Goal: Task Accomplishment & Management: Manage account settings

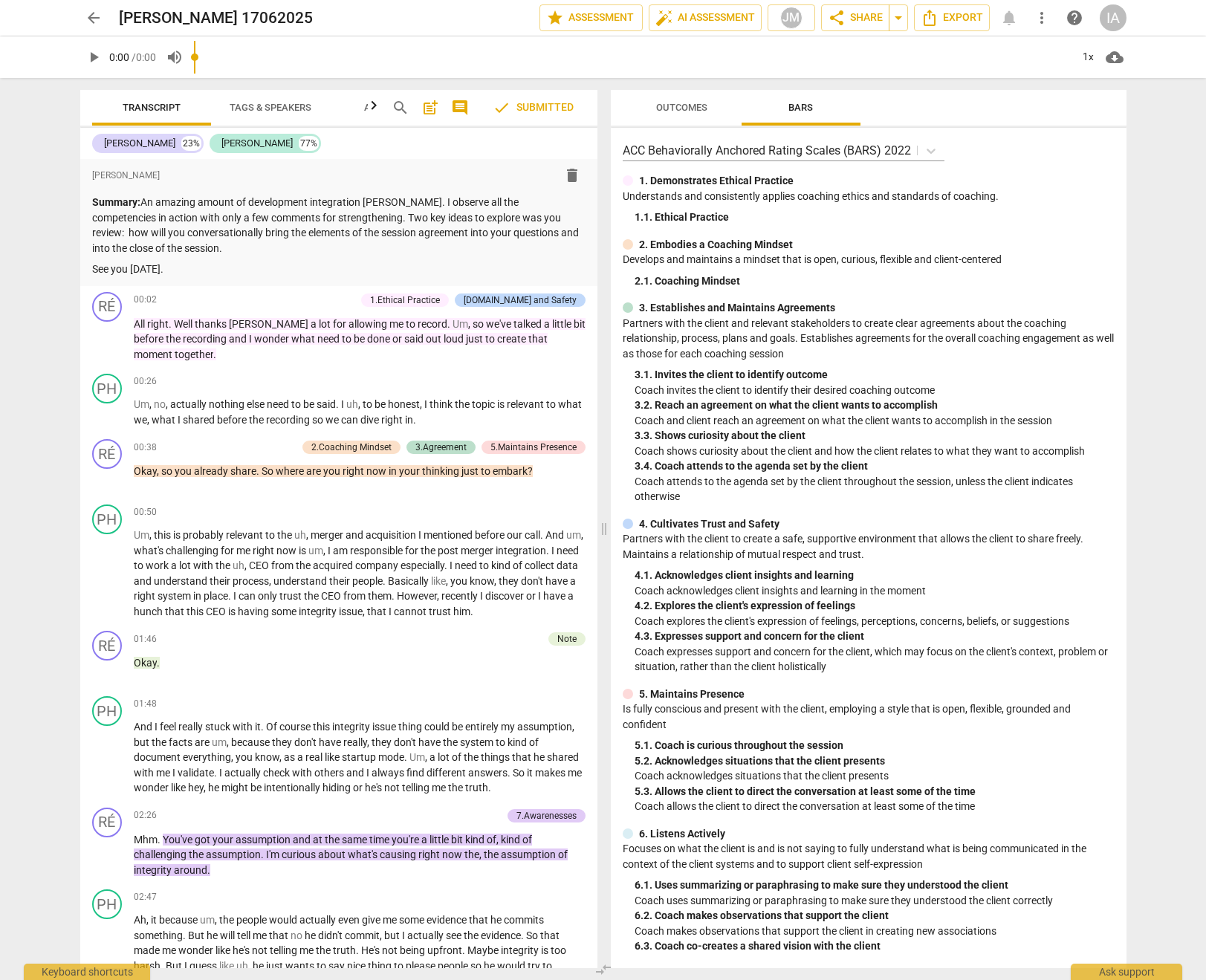
click at [1116, 18] on div "IA" at bounding box center [1113, 17] width 27 height 27
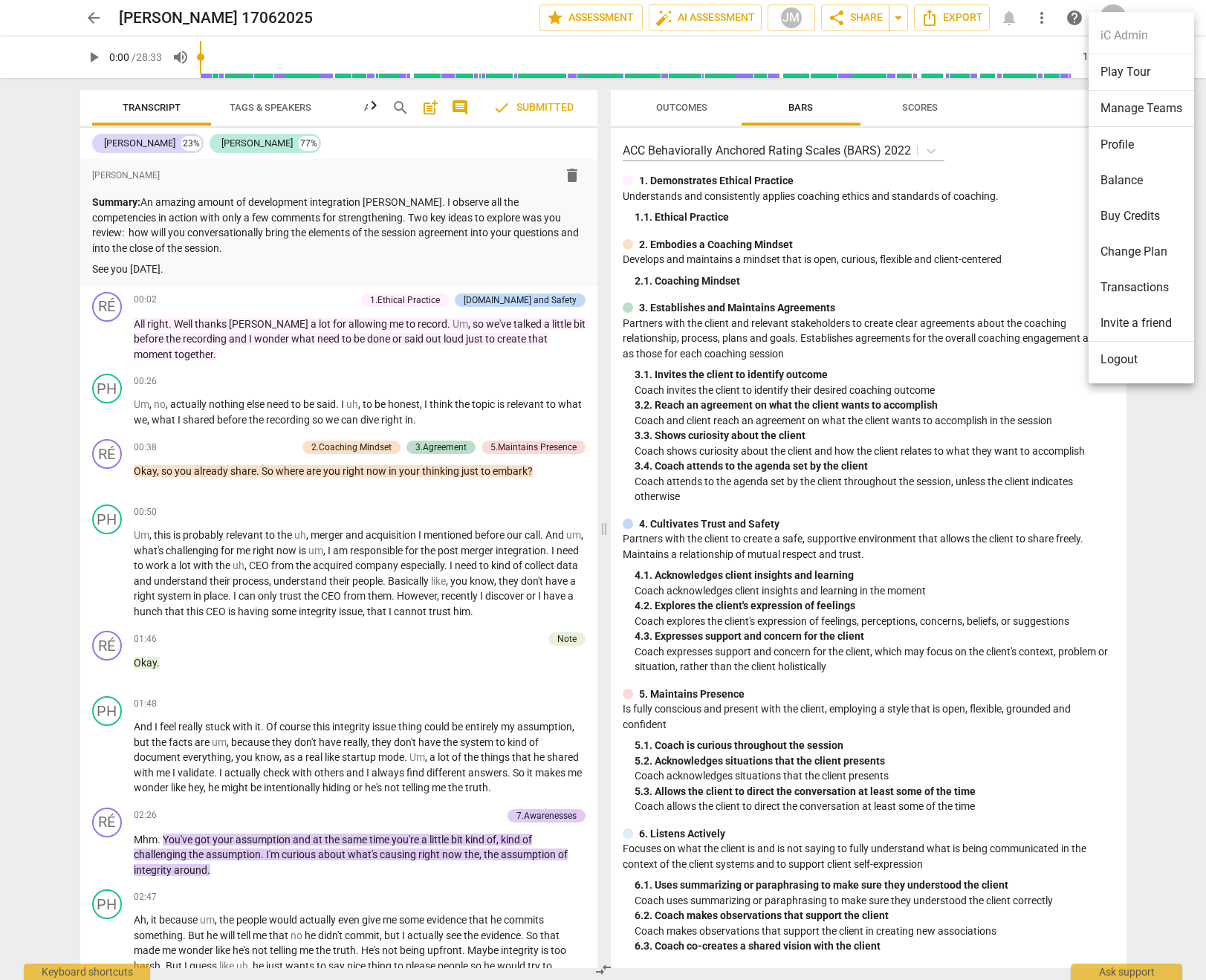
click at [1138, 359] on li "Logout" at bounding box center [1141, 359] width 106 height 35
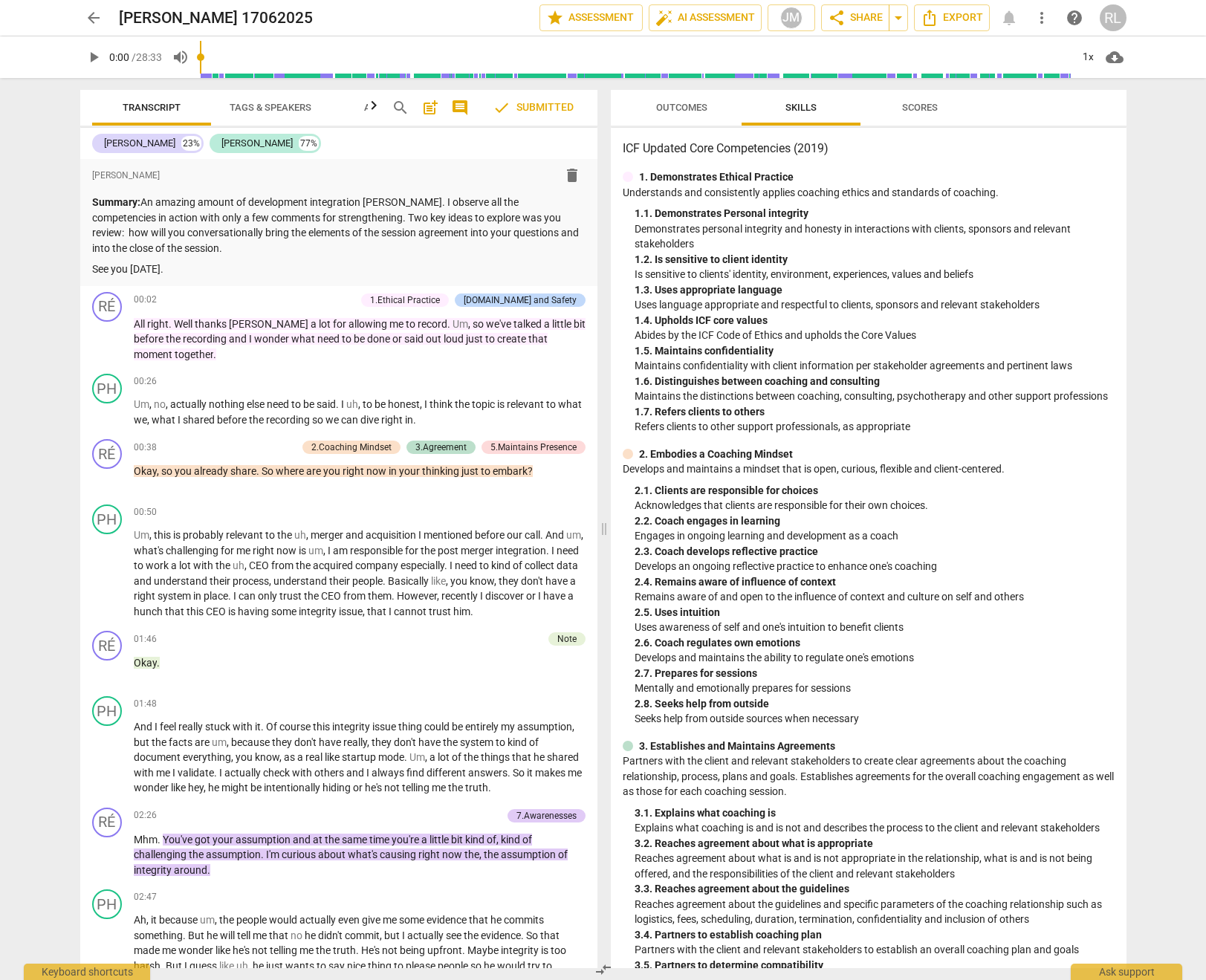
click at [98, 16] on span "arrow_back" at bounding box center [94, 18] width 18 height 18
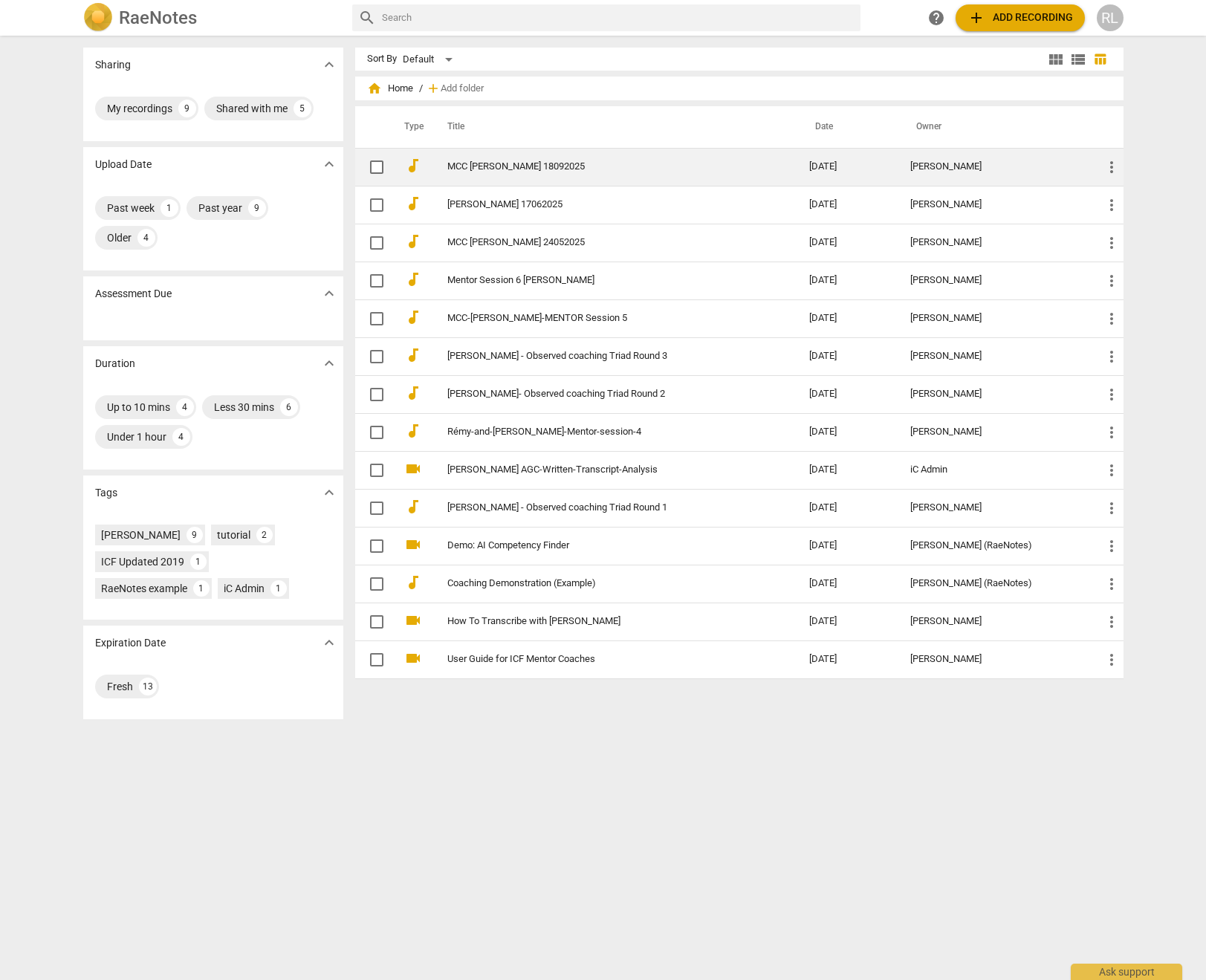
click at [851, 169] on td "[DATE]" at bounding box center [848, 167] width 102 height 38
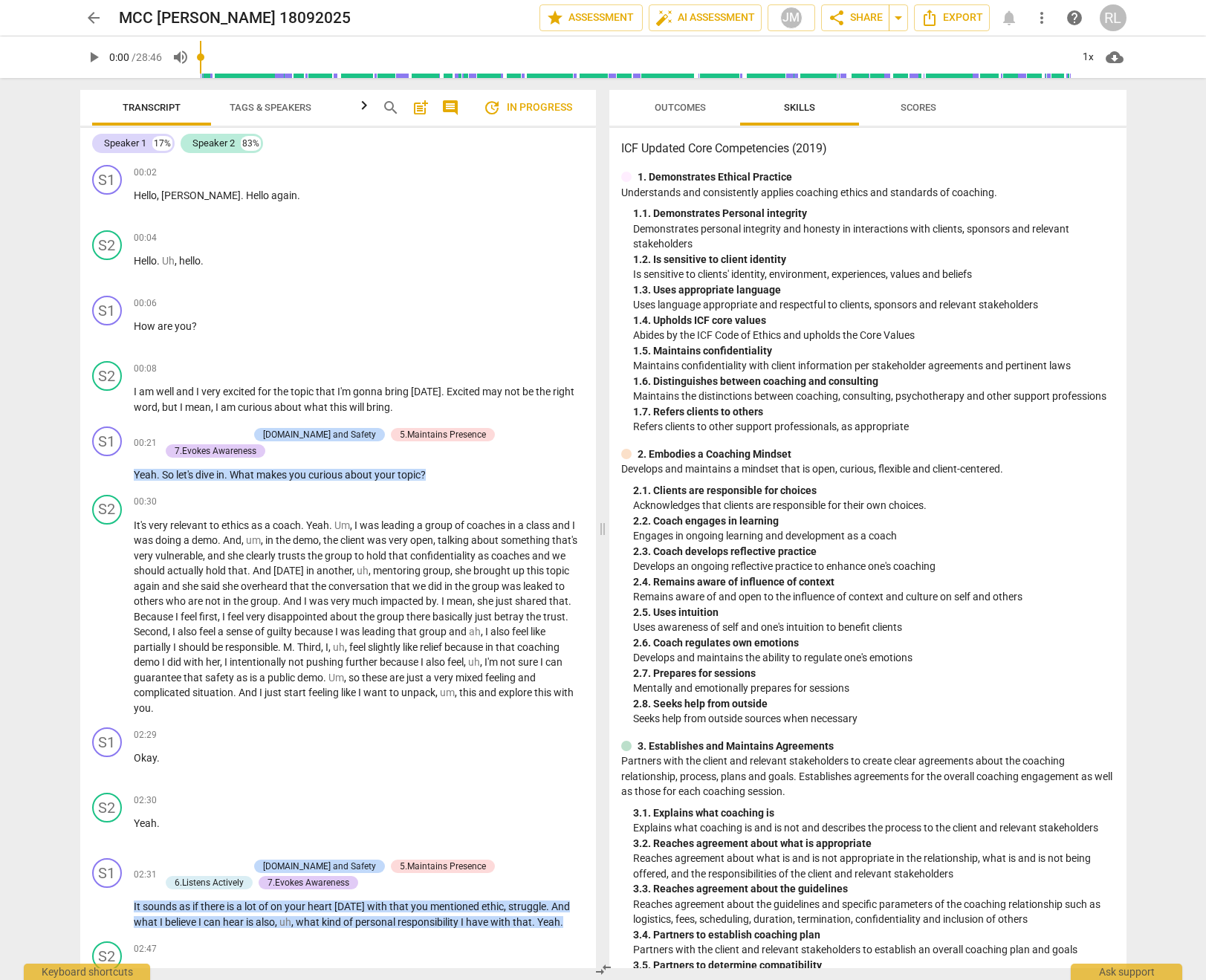
click at [105, 22] on span "arrow_back" at bounding box center [94, 18] width 27 height 18
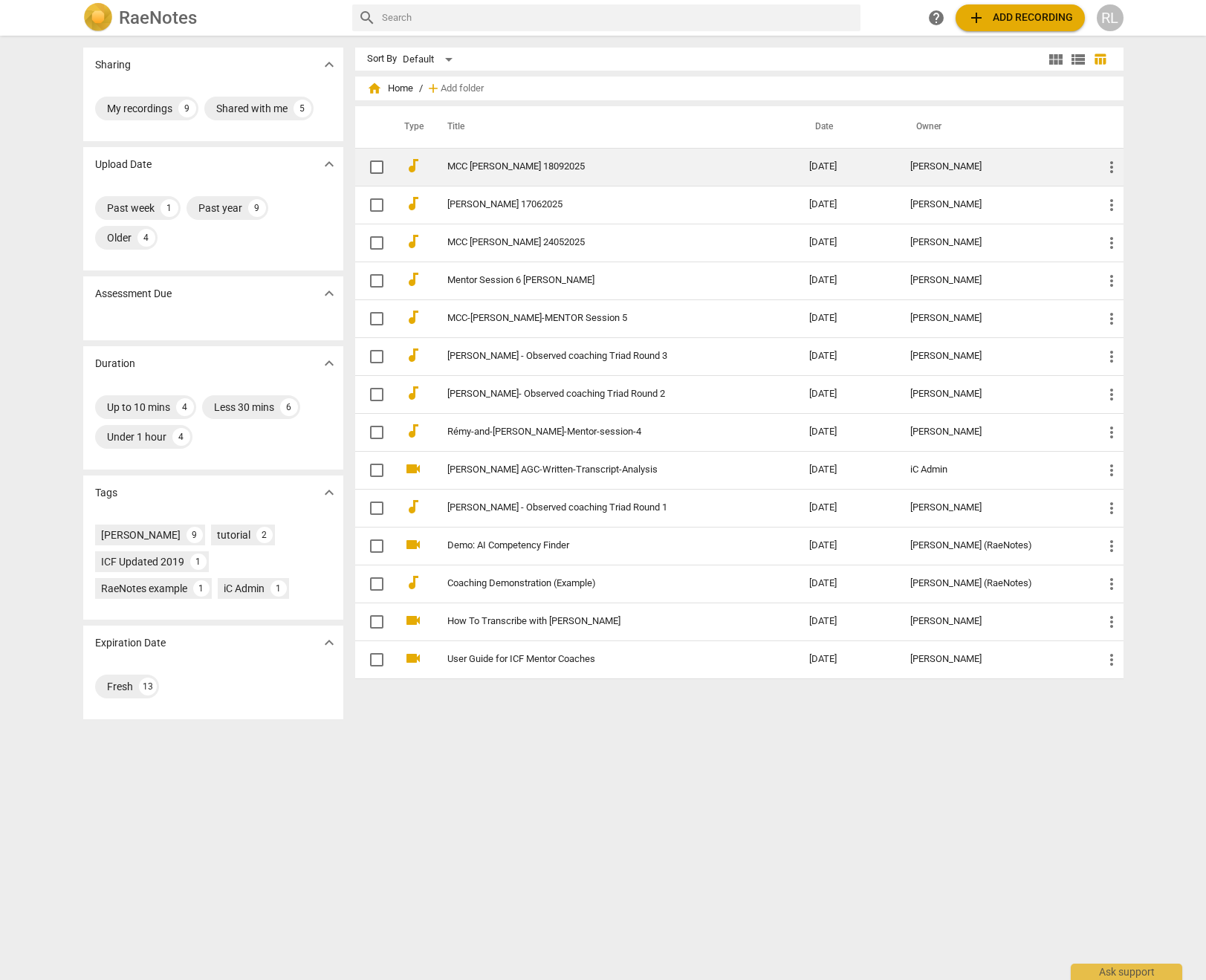
click at [657, 165] on link "MCC [PERSON_NAME] 18092025" at bounding box center [602, 167] width 309 height 11
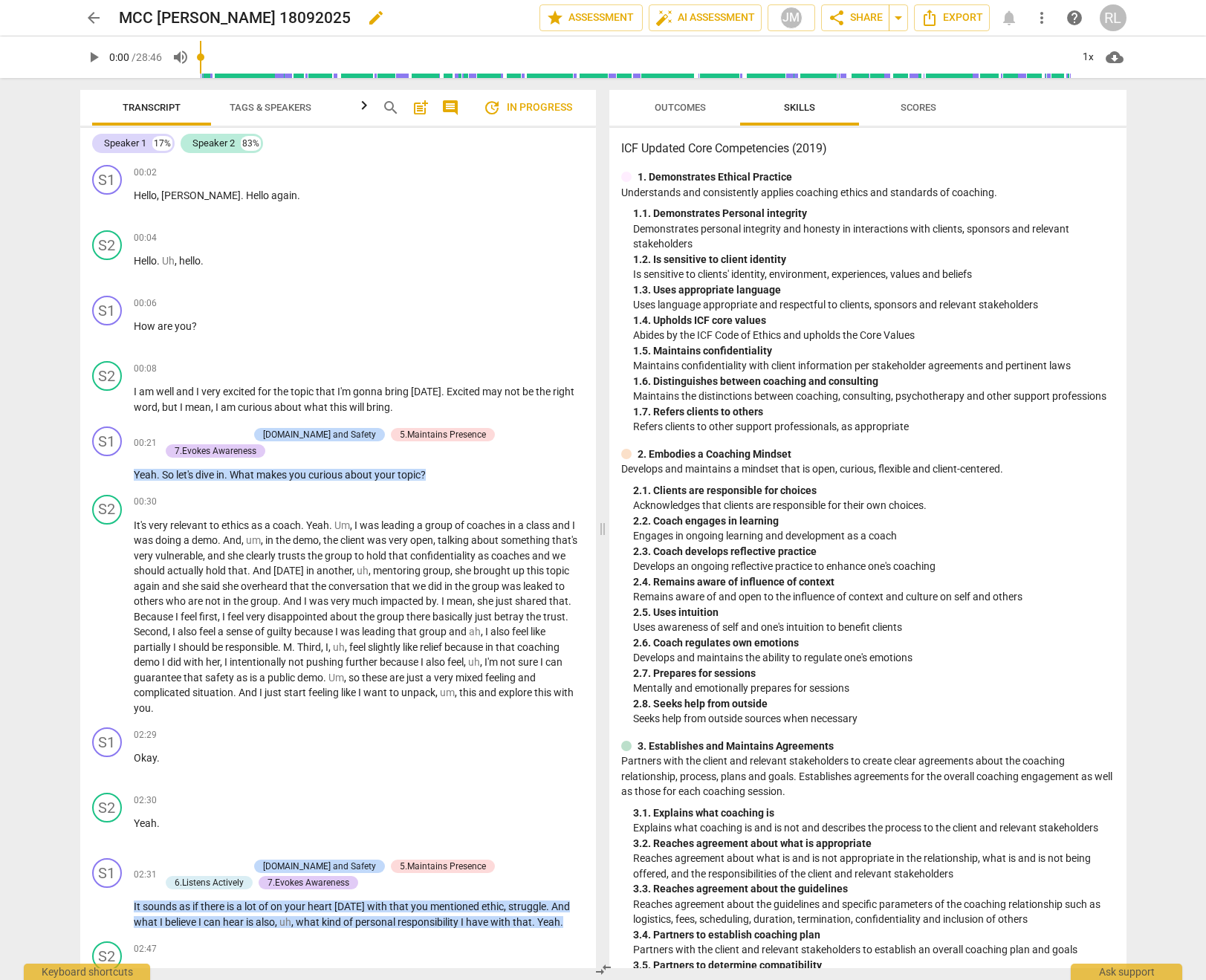
click at [245, 20] on h2 "MCC [PERSON_NAME] 18092025" at bounding box center [235, 18] width 232 height 19
click at [853, 24] on span "share Share" at bounding box center [855, 18] width 55 height 18
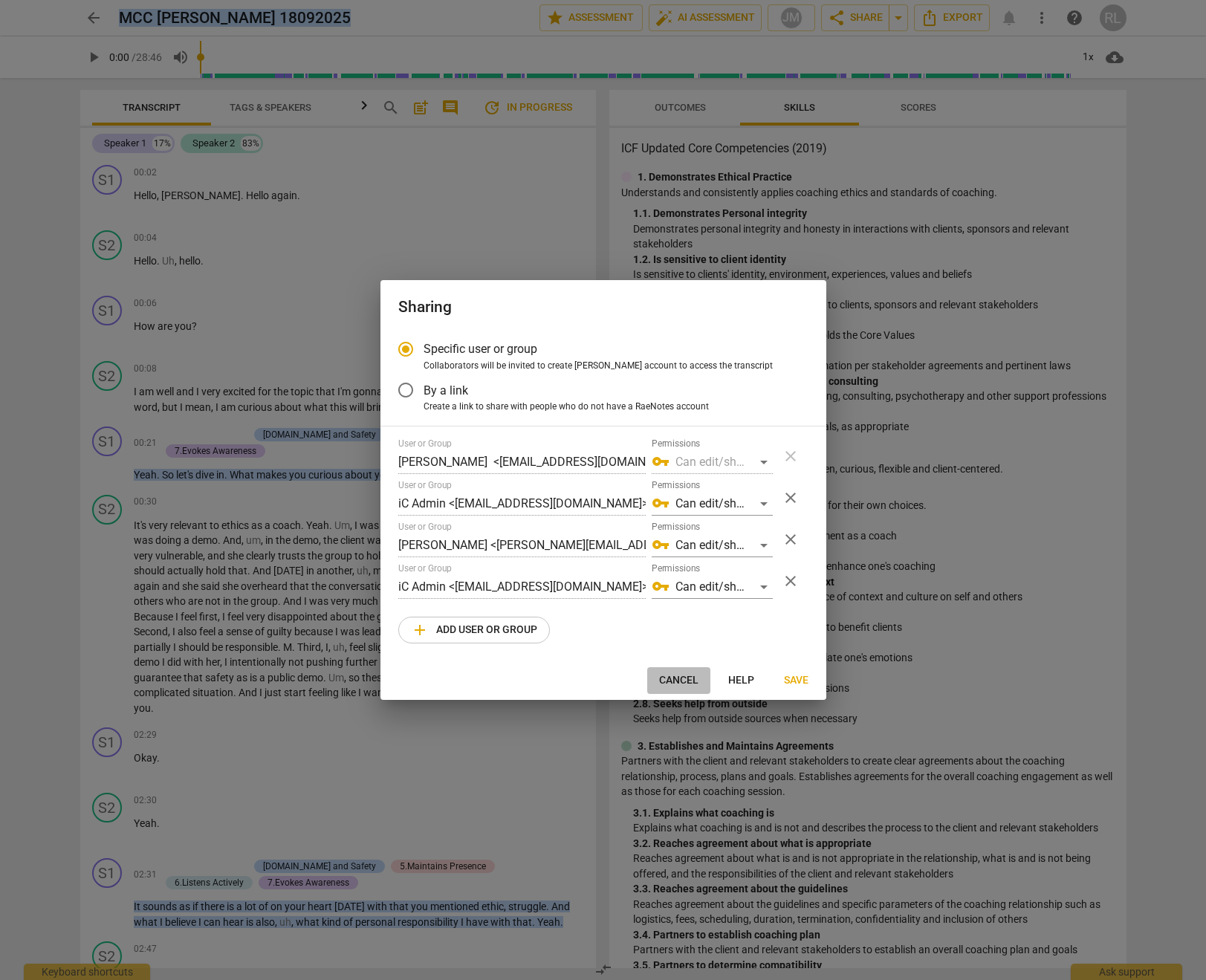
click at [676, 685] on span "Cancel" at bounding box center [679, 680] width 39 height 15
radio input "false"
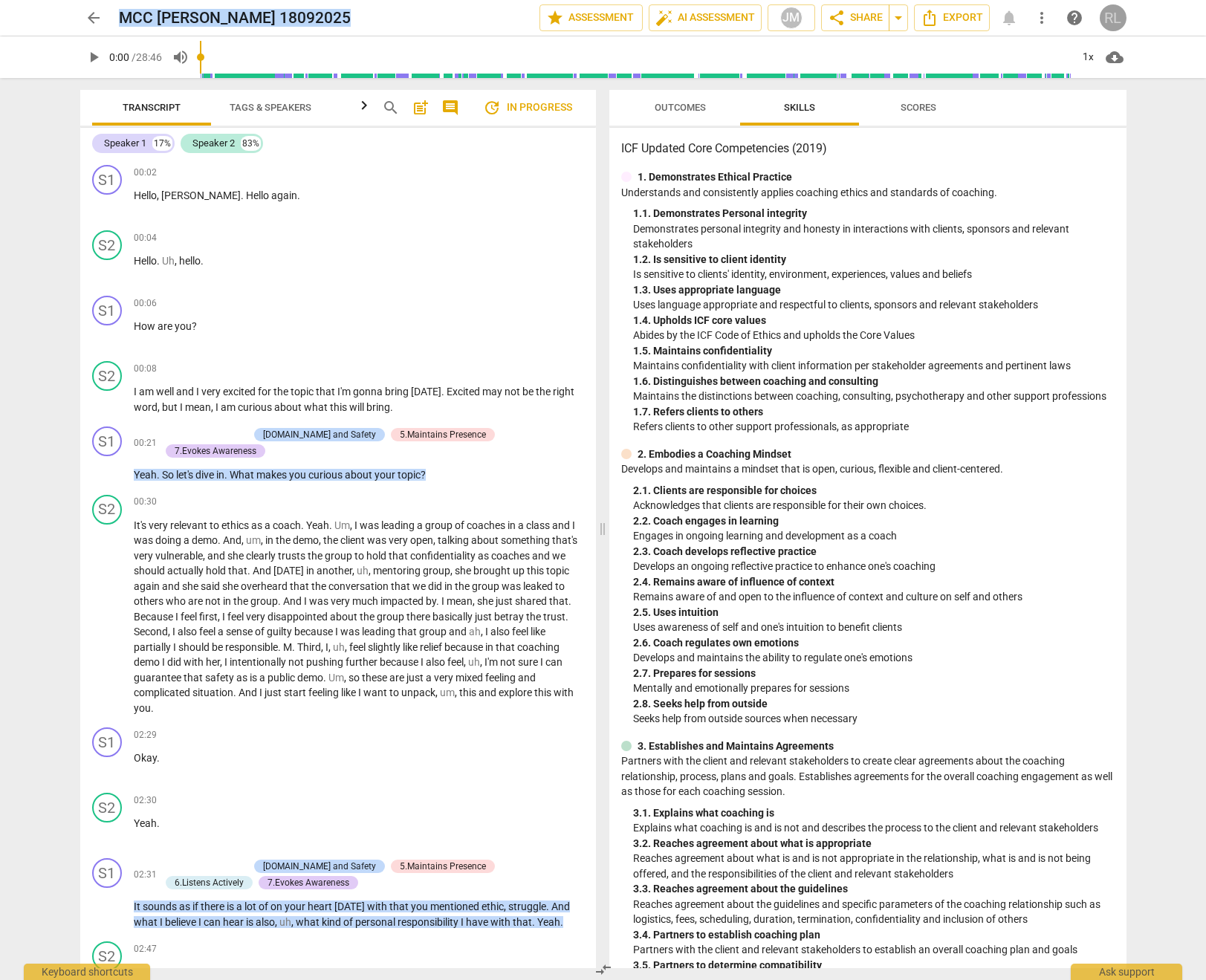
click at [1115, 20] on div "RL" at bounding box center [1113, 17] width 27 height 27
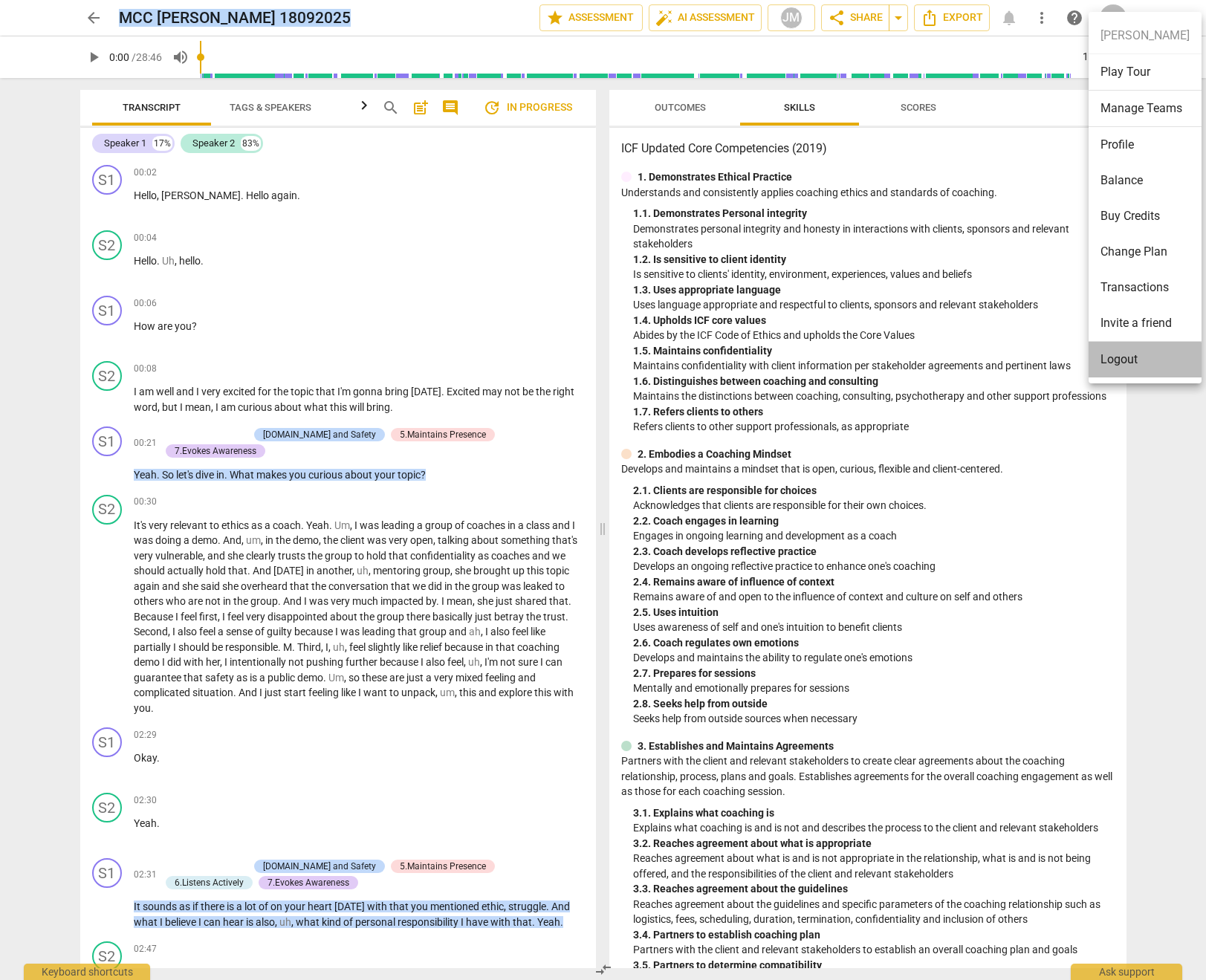
click at [1144, 369] on li "Logout" at bounding box center [1145, 359] width 113 height 35
